Goal: Task Accomplishment & Management: Manage account settings

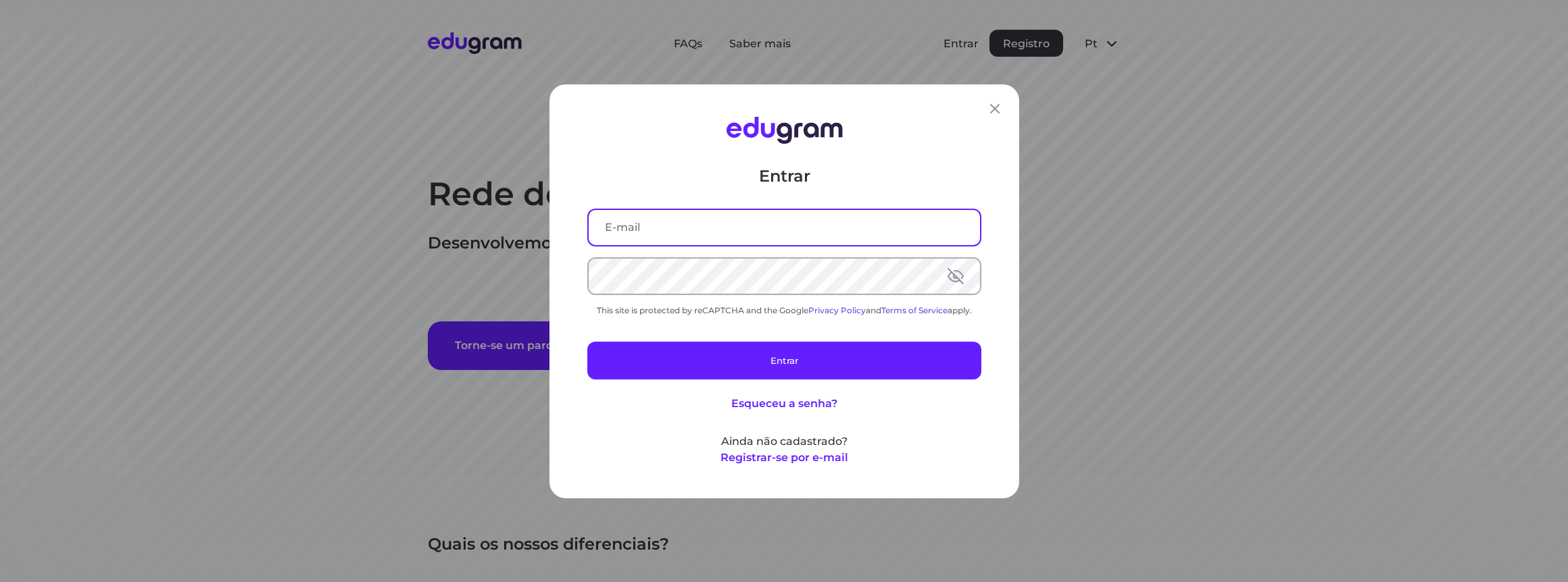
click at [673, 236] on input "text" at bounding box center [784, 227] width 391 height 35
type input "adriano.ams1988@gmail.com"
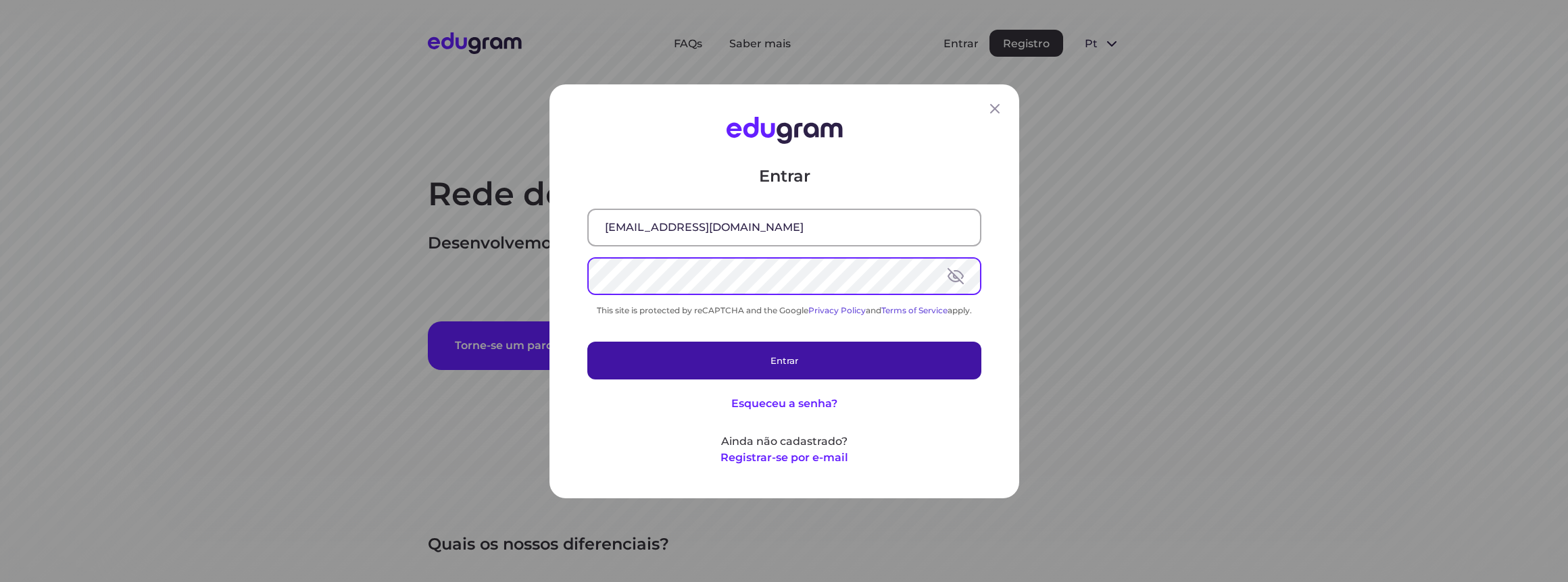
click at [768, 362] on button "Entrar" at bounding box center [784, 360] width 394 height 38
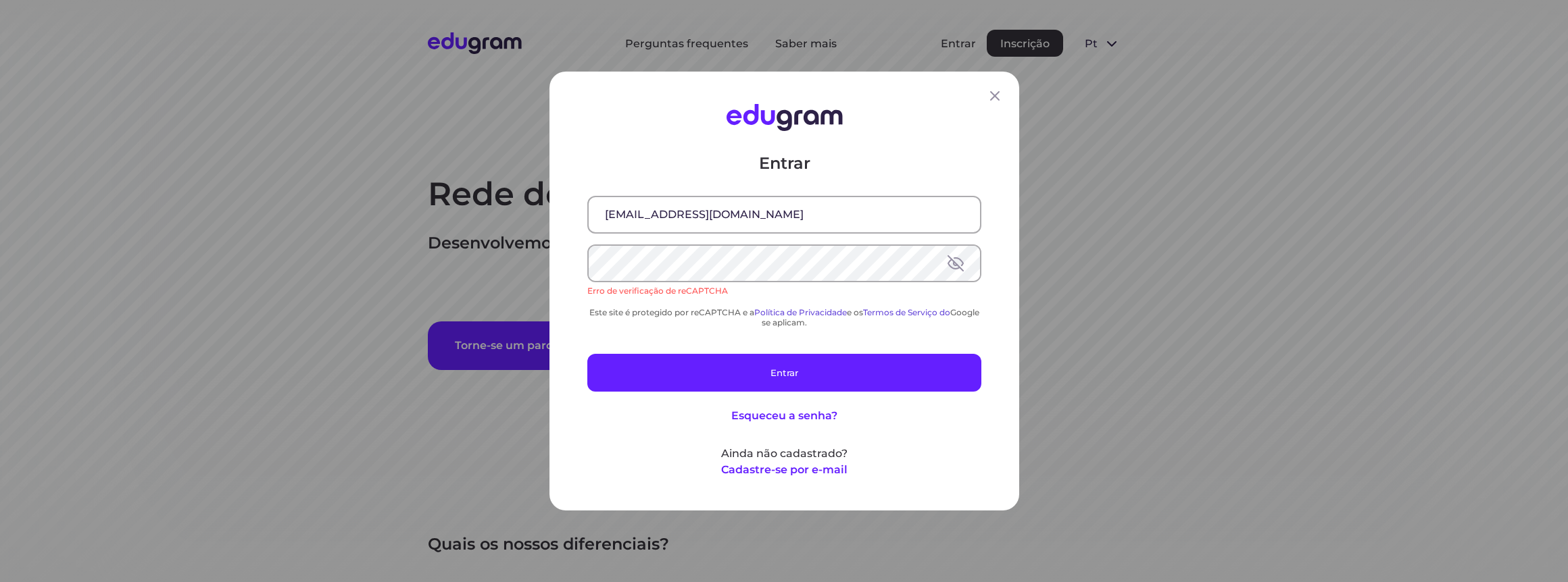
click at [701, 341] on div "Entrar adriano.ams1988@gmail.com Erro de verificação de reCAPTCHA Este site é p…" at bounding box center [784, 315] width 394 height 325
click at [587, 354] on button "Entrar" at bounding box center [784, 373] width 394 height 38
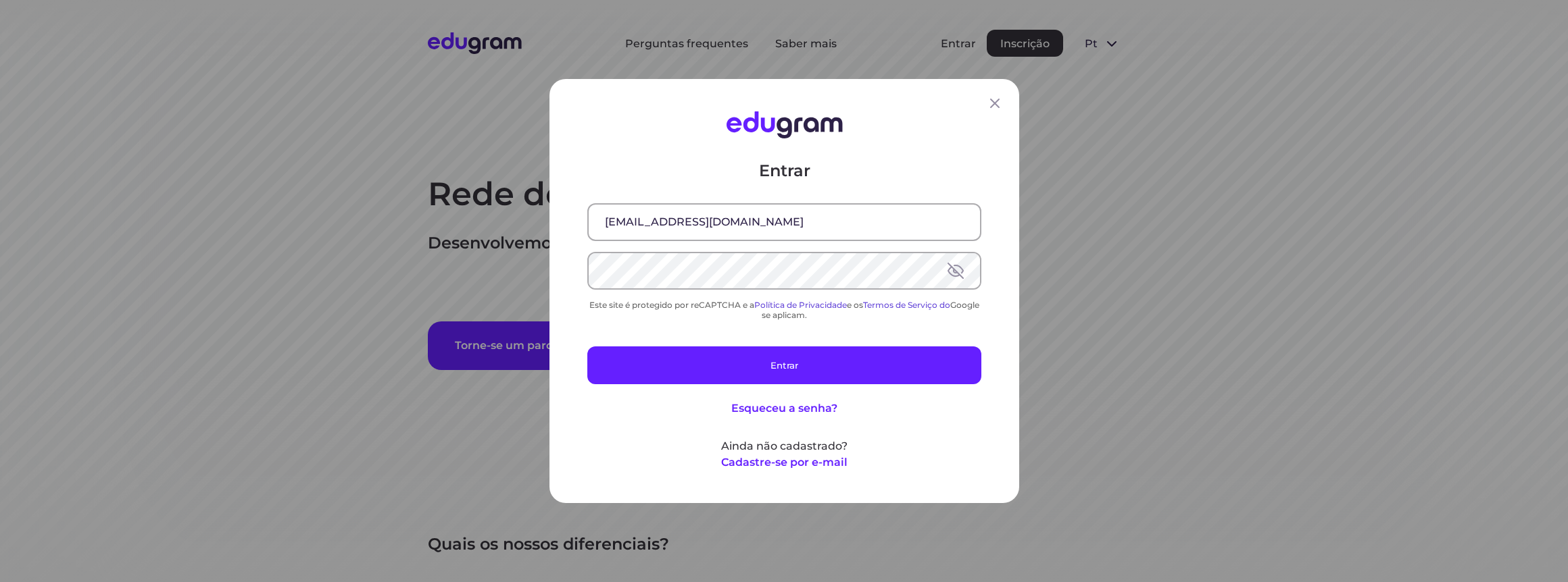
click at [731, 401] on button "Esqueceu a senha?" at bounding box center [784, 408] width 106 height 16
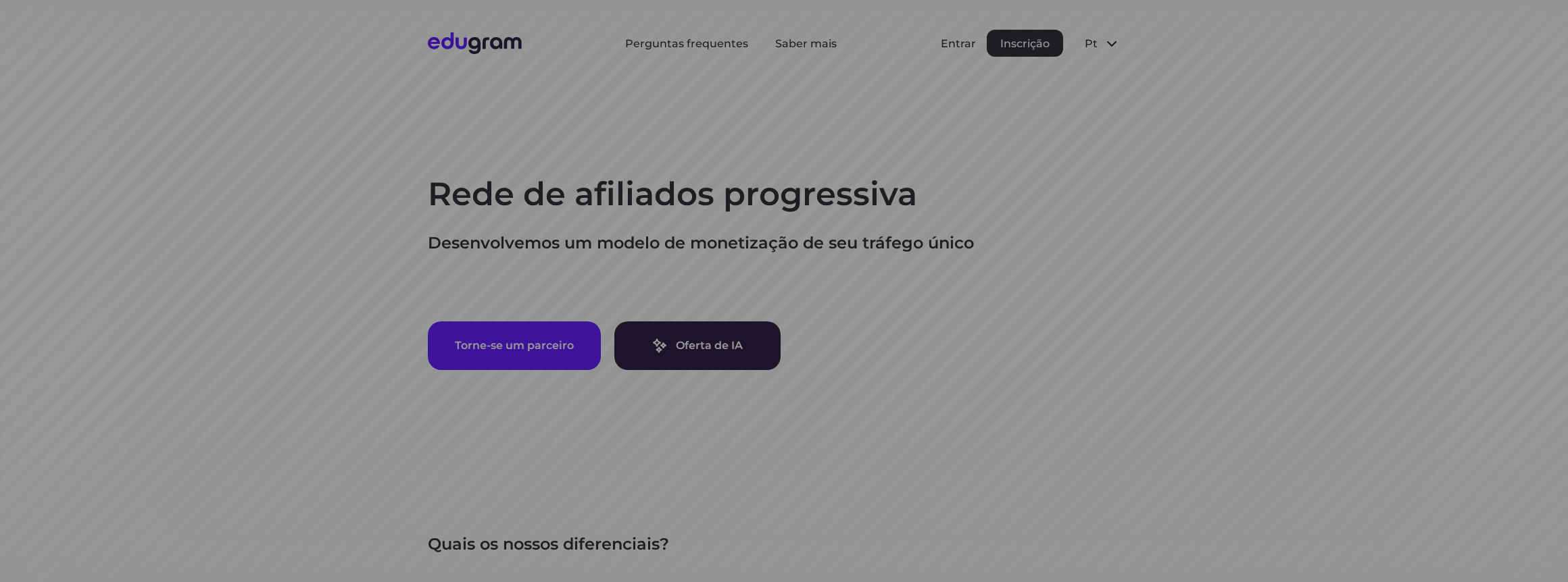
click at [756, 416] on div at bounding box center [784, 291] width 1568 height 582
click at [928, 379] on div at bounding box center [784, 291] width 1568 height 582
